Goal: Use online tool/utility: Utilize a website feature to perform a specific function

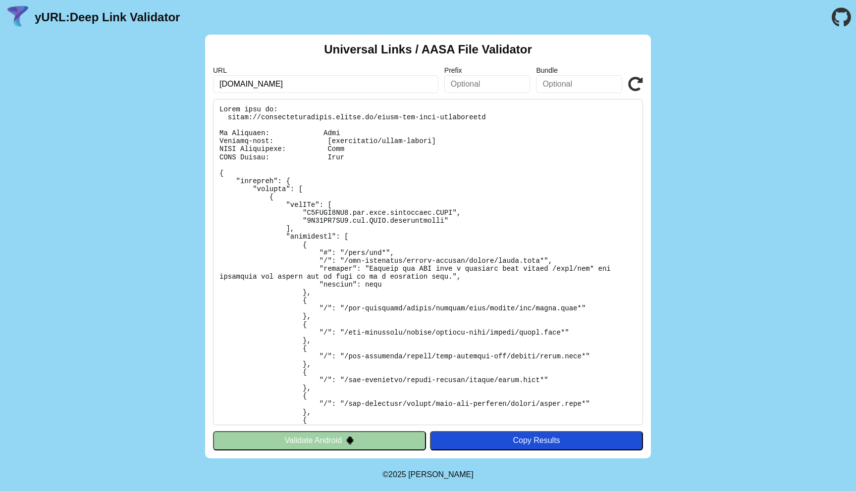
click at [315, 83] on input "universallinktest.github.io" at bounding box center [325, 84] width 225 height 18
click at [324, 82] on input "adm" at bounding box center [325, 84] width 225 height 18
paste input "pplinks:admirable-banoffee-05f35f.netlify.app"
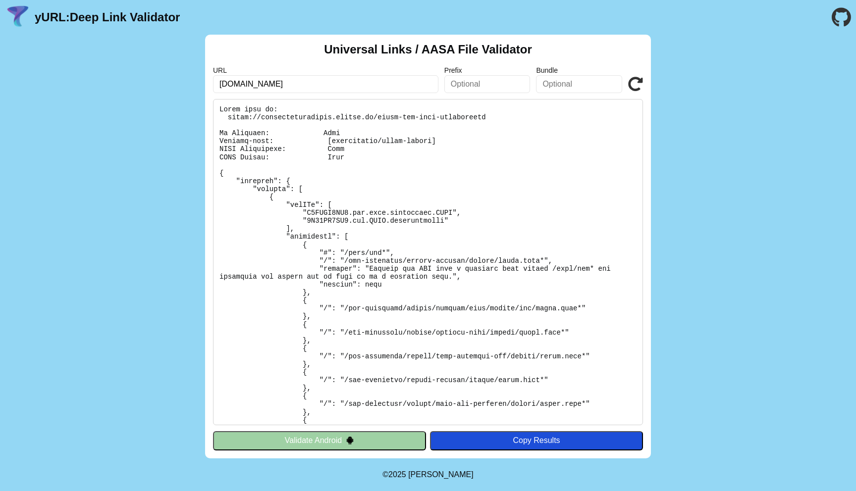
type input "[DOMAIN_NAME]"
click button "Validate" at bounding box center [0, 0] width 0 height 0
click at [637, 80] on icon at bounding box center [635, 84] width 15 height 15
click at [637, 81] on icon at bounding box center [635, 84] width 15 height 15
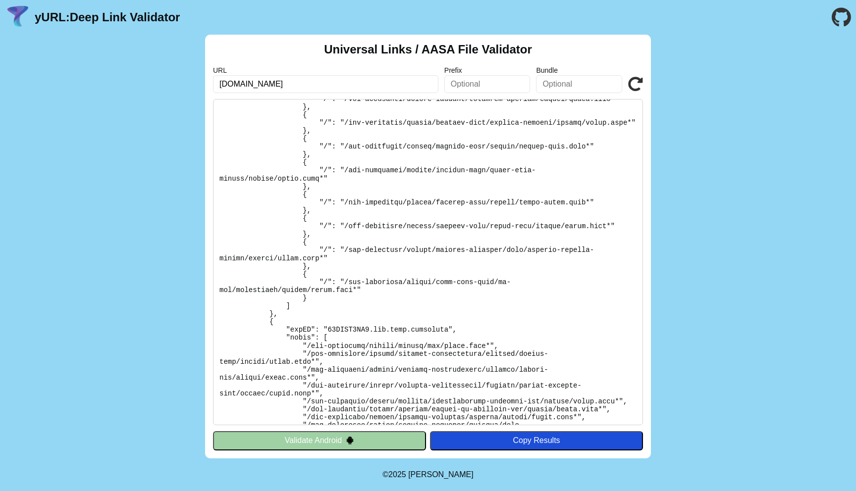
click at [371, 86] on input "[DOMAIN_NAME]" at bounding box center [325, 84] width 225 height 18
